Goal: Task Accomplishment & Management: Manage account settings

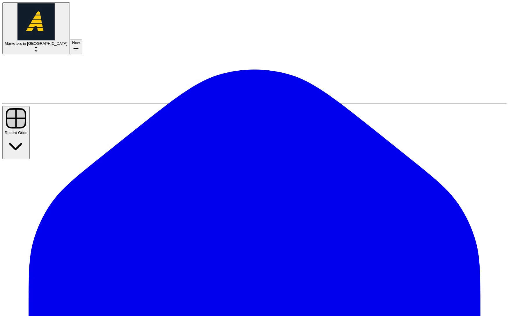
paste input "[PERSON_NAME][EMAIL_ADDRESS][DOMAIN_NAME]"
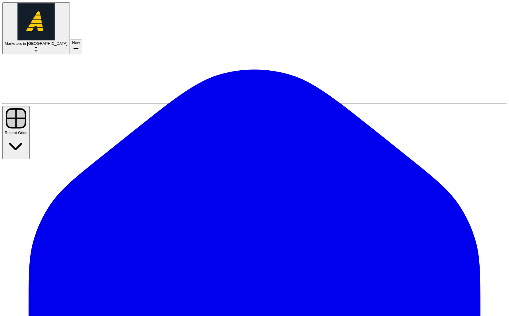
scroll to position [0, 2]
type input "[PERSON_NAME][EMAIL_ADDRESS][DOMAIN_NAME]"
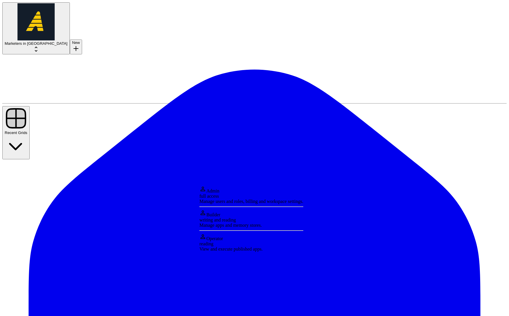
click at [225, 228] on div "Manage apps and memory stores." at bounding box center [251, 225] width 104 height 5
